Goal: Information Seeking & Learning: Learn about a topic

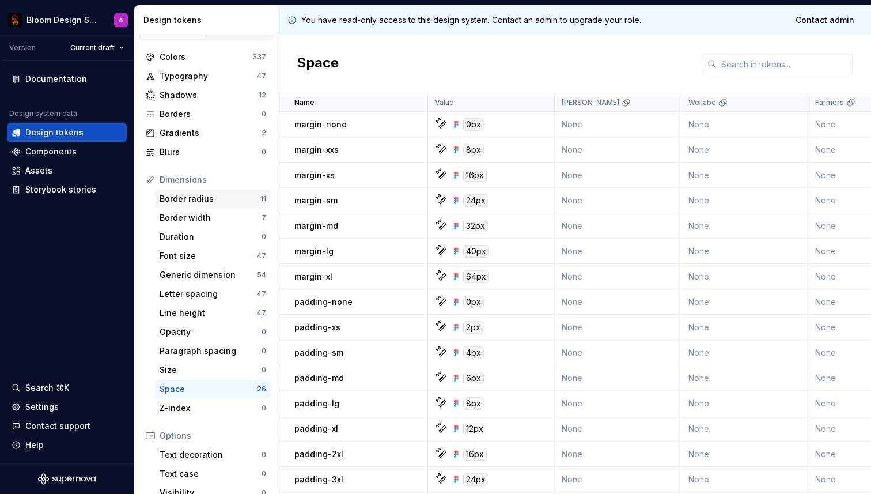
click at [211, 201] on div "Border radius" at bounding box center [210, 199] width 101 height 12
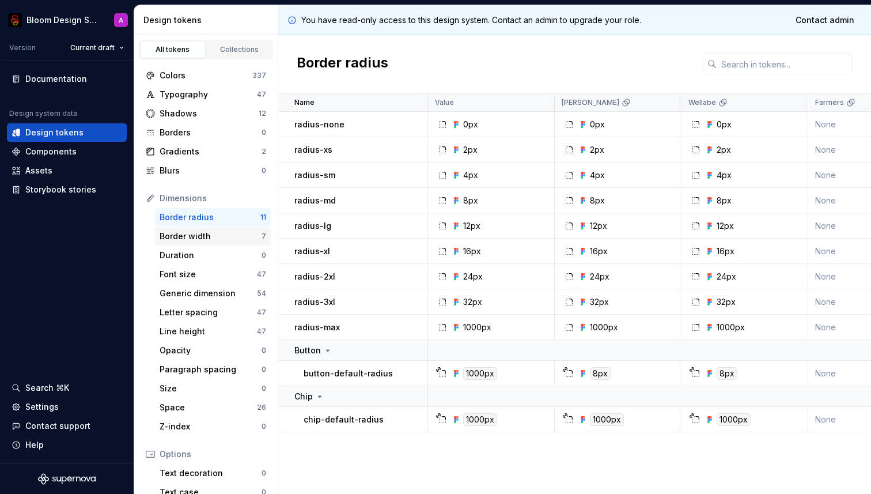
click at [192, 230] on div "Border width" at bounding box center [211, 236] width 102 height 12
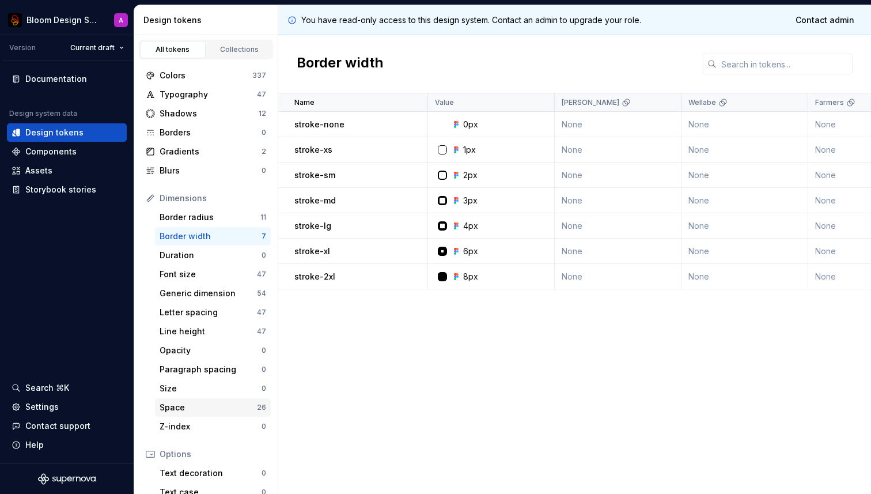
click at [182, 411] on div "Space" at bounding box center [208, 408] width 97 height 12
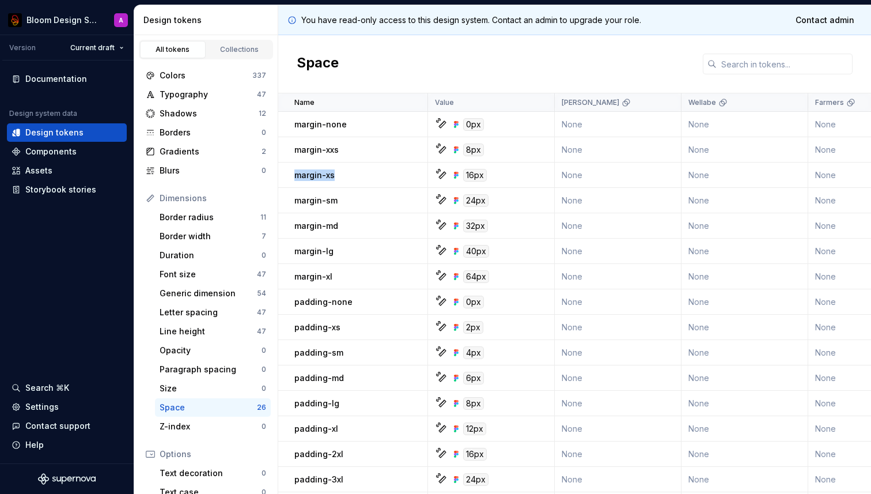
drag, startPoint x: 347, startPoint y: 176, endPoint x: 294, endPoint y: 175, distance: 53.0
click at [294, 175] on td "margin-xs" at bounding box center [353, 174] width 150 height 25
copy p "margin-xs"
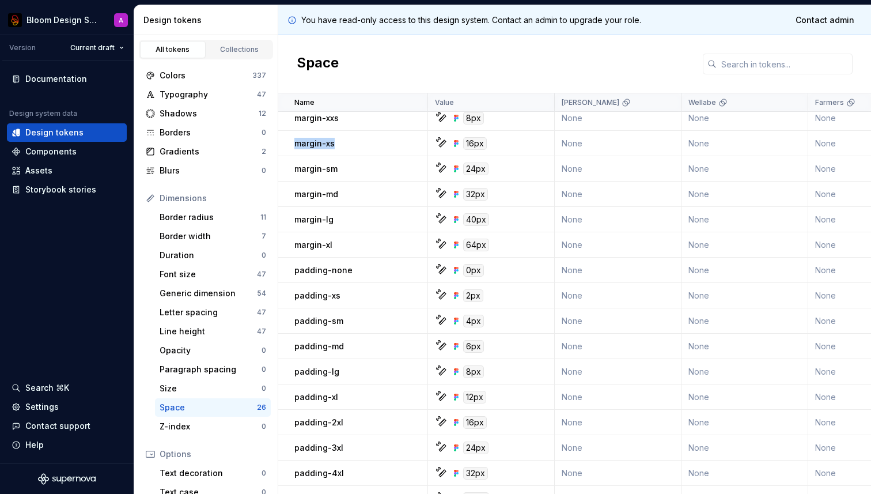
scroll to position [33, 0]
click at [220, 224] on div "Border radius 11" at bounding box center [213, 217] width 116 height 18
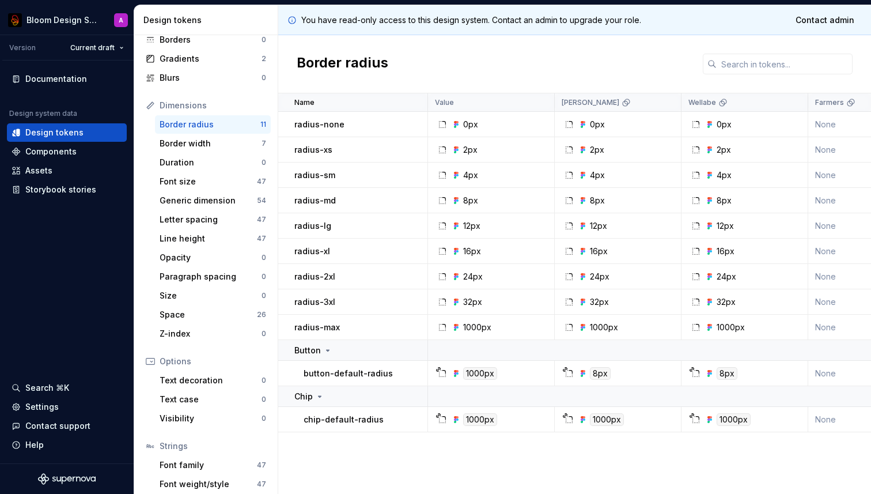
scroll to position [80, 0]
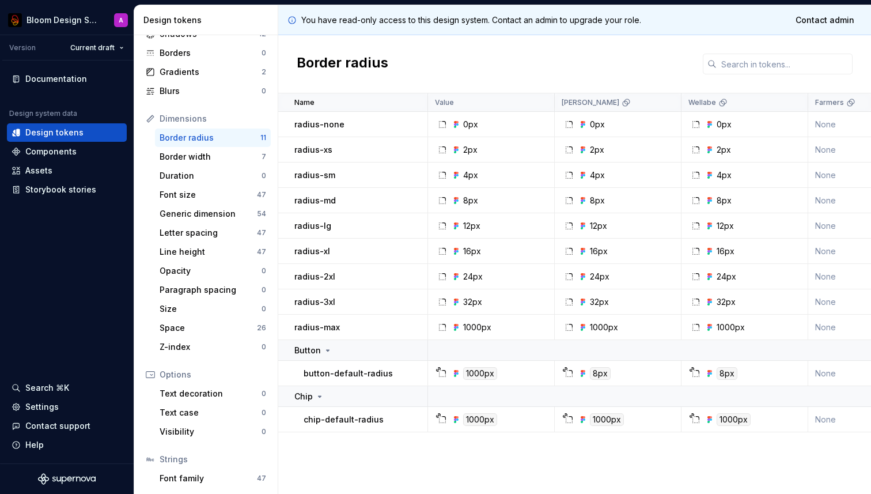
click at [474, 65] on div "Border radius" at bounding box center [574, 64] width 593 height 58
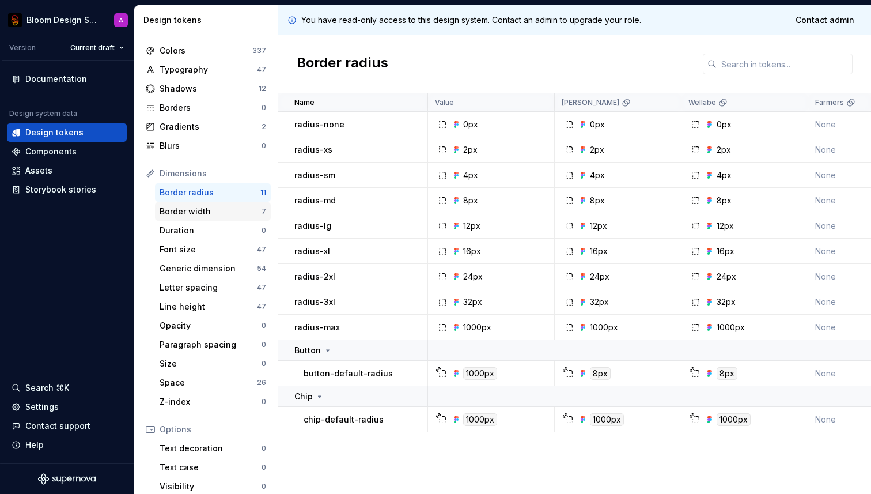
scroll to position [20, 0]
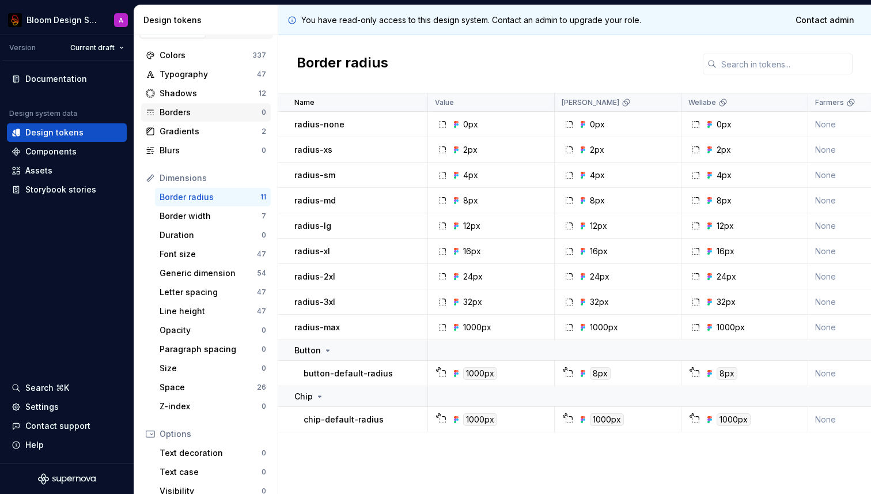
click at [190, 107] on div "Borders" at bounding box center [211, 113] width 102 height 12
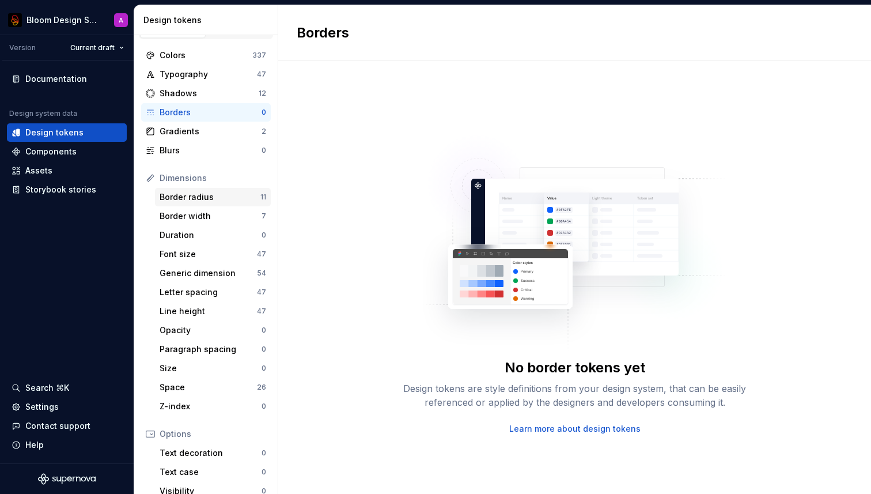
click at [211, 198] on div "Border radius" at bounding box center [210, 197] width 101 height 12
